Goal: Contribute content: Contribute content

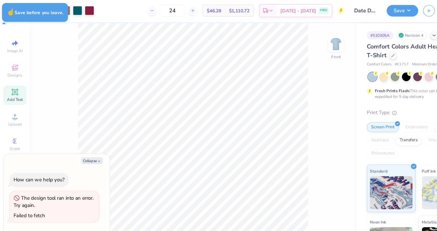
type textarea "x"
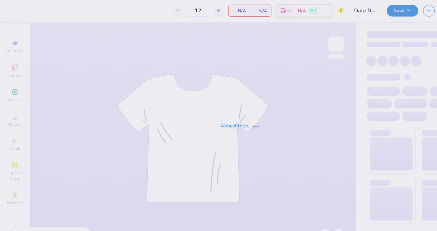
type input "Date Dash"
type input "24"
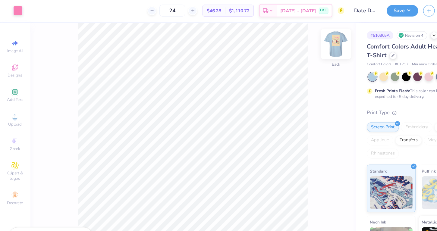
click at [308, 43] on img at bounding box center [305, 41] width 24 height 24
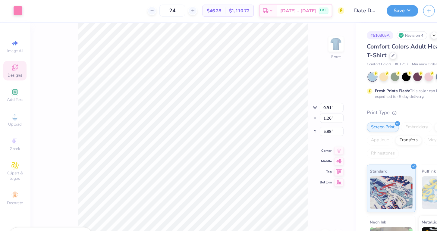
click at [12, 68] on span "Designs" at bounding box center [13, 69] width 13 height 5
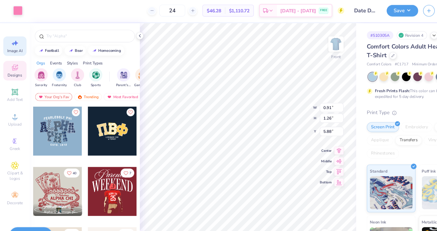
click at [12, 40] on icon at bounding box center [14, 40] width 4 height 5
select select "4"
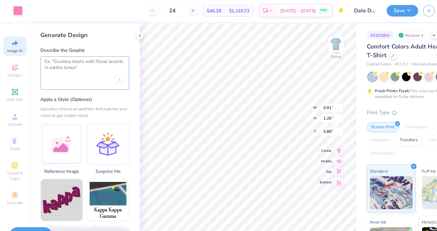
click at [76, 66] on textarea at bounding box center [77, 61] width 73 height 15
click at [13, 90] on span "Add Text" at bounding box center [13, 91] width 14 height 5
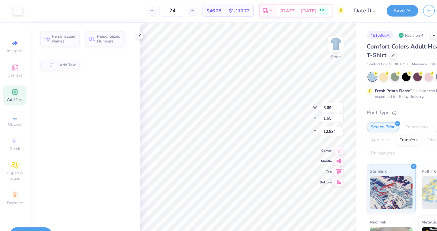
type input "5.69"
type input "1.65"
type input "12.93"
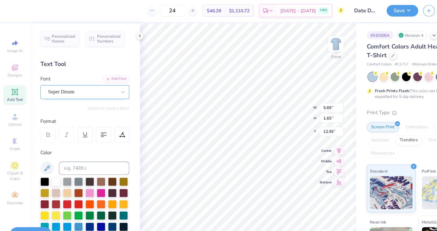
click at [97, 81] on div at bounding box center [75, 84] width 62 height 8
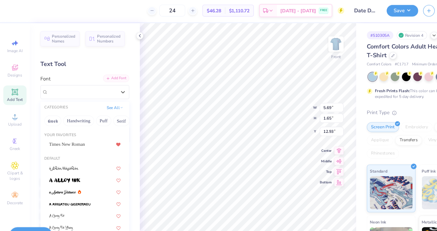
click at [107, 72] on div "Add Font" at bounding box center [106, 72] width 24 height 7
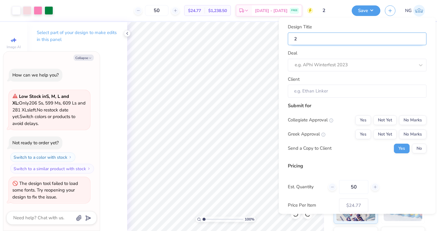
click at [317, 45] on input "2" at bounding box center [357, 39] width 139 height 13
type textarea "x"
type input "p"
type textarea "x"
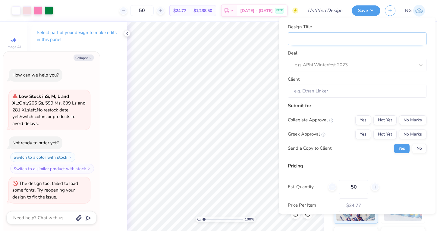
type input "p"
type input "pi"
type textarea "x"
type input "pi"
type input "pin"
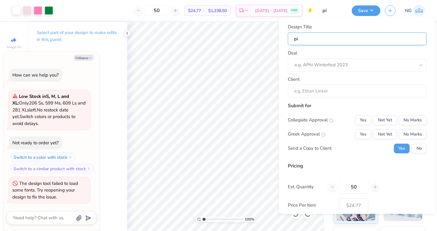
type textarea "x"
type input "pin"
type input "pink"
type textarea "x"
type input "pink"
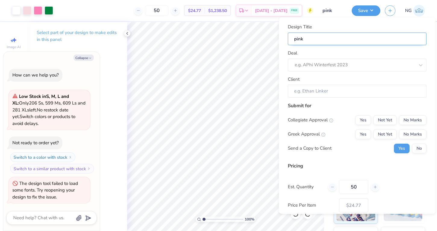
type input "pink"
type textarea "x"
type input "pink p"
type textarea "x"
type input "pink p"
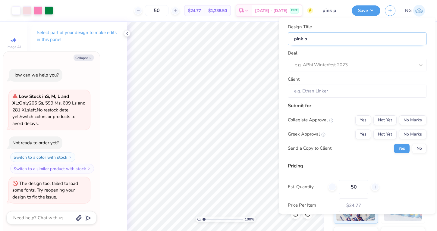
type input "pink ph"
type textarea "x"
type input "pink ph"
type input "pink phi"
type textarea "x"
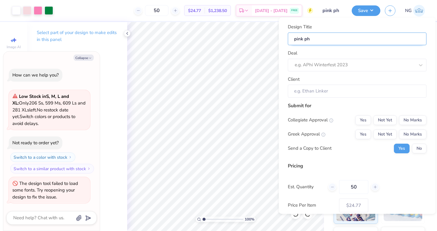
type input "pink phi"
type input "pink phil"
type textarea "x"
type input "pink phil"
type input "pink philo"
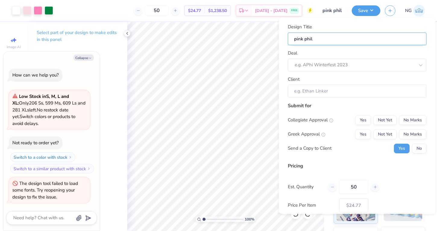
type textarea "x"
type input "pink philo"
click at [348, 66] on div at bounding box center [355, 65] width 120 height 8
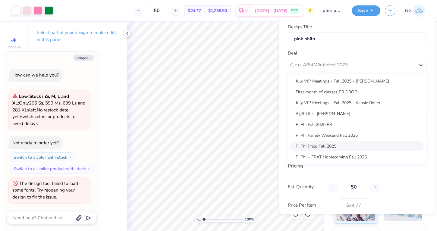
click at [342, 144] on div "Pi Phi Philo Fall 2025" at bounding box center [357, 146] width 134 height 10
type textarea "x"
type input "Whitney Korth"
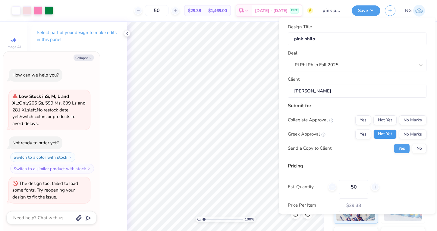
click at [387, 137] on button "Not Yet" at bounding box center [384, 134] width 23 height 10
click at [406, 122] on button "No Marks" at bounding box center [412, 120] width 27 height 10
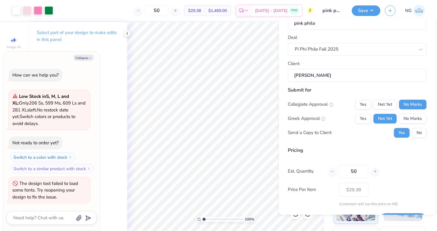
scroll to position [33, 0]
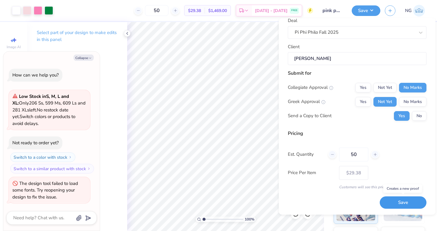
click at [389, 198] on button "Save" at bounding box center [402, 203] width 47 height 12
type input "$29.38"
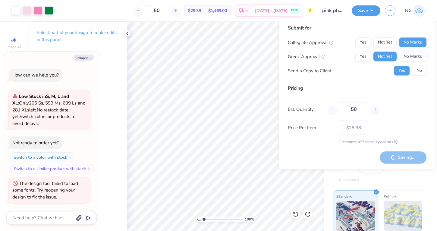
type textarea "x"
type input "– –"
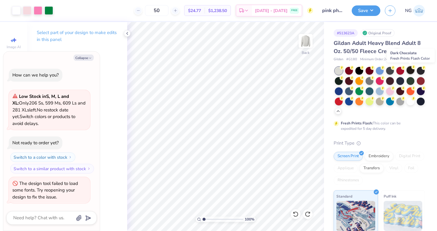
click at [409, 69] on div at bounding box center [410, 70] width 8 height 8
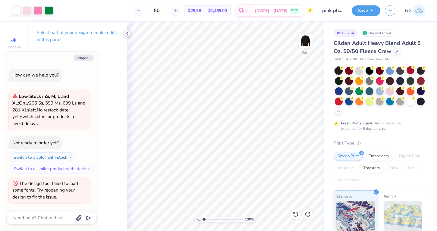
click at [128, 34] on icon at bounding box center [127, 33] width 5 height 5
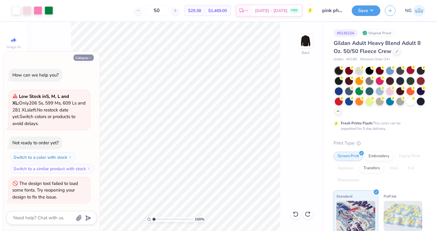
click at [86, 58] on button "Collapse" at bounding box center [83, 58] width 20 height 6
type textarea "x"
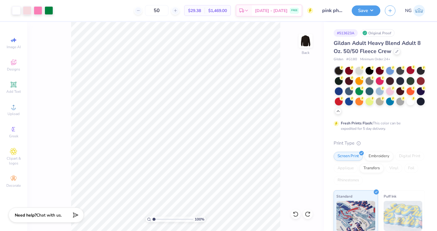
click at [354, 58] on span "# G180" at bounding box center [351, 59] width 11 height 5
copy span "G180"
click at [372, 154] on div "Embroidery" at bounding box center [378, 155] width 29 height 9
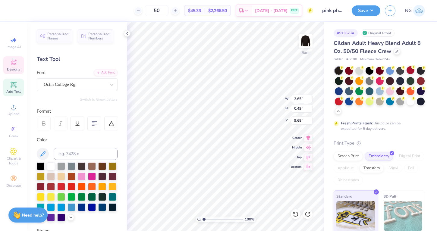
scroll to position [0, 0]
type textarea "Read i"
